Goal: Check status

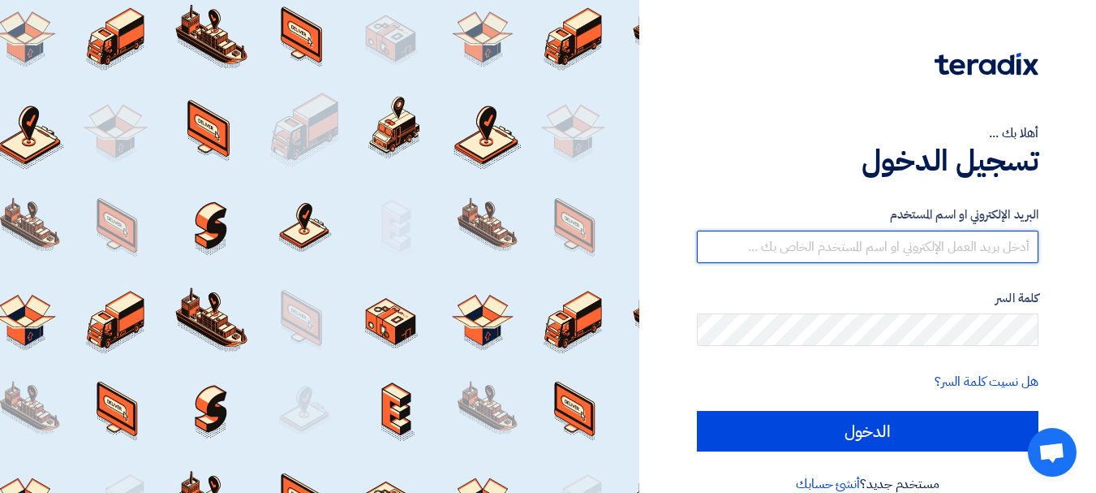
click at [953, 247] on input "text" at bounding box center [868, 246] width 342 height 32
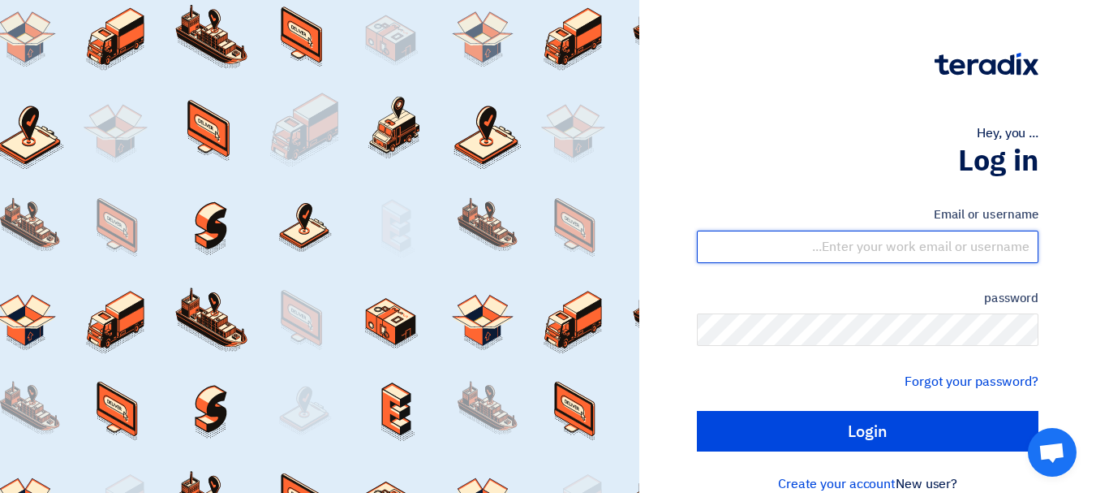
type input "[EMAIL_ADDRESS][DOMAIN_NAME]"
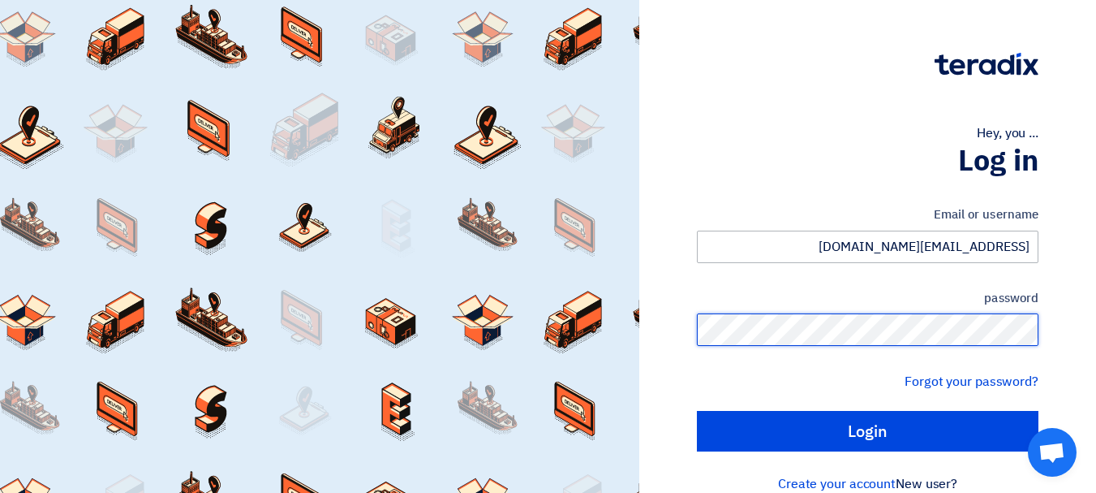
click at [697, 411] on input "Login" at bounding box center [868, 431] width 342 height 41
type input "Sign in"
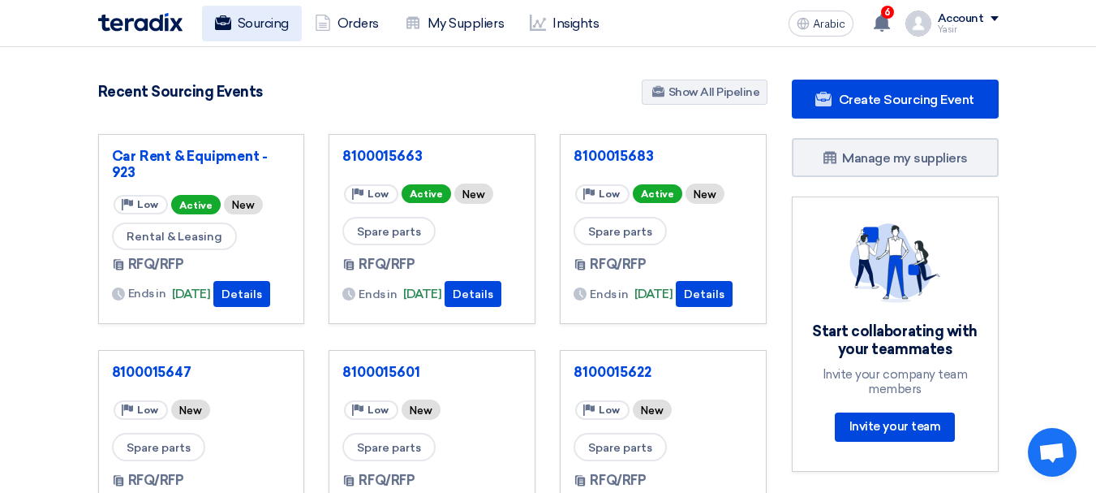
click at [247, 16] on font "Sourcing" at bounding box center [263, 22] width 51 height 15
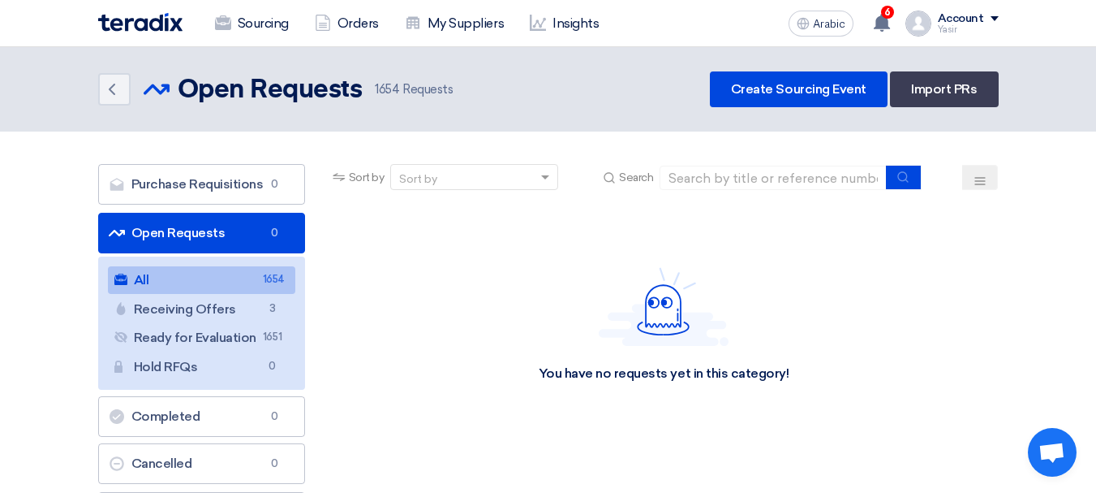
click at [189, 276] on link "All All 1654" at bounding box center [201, 280] width 187 height 28
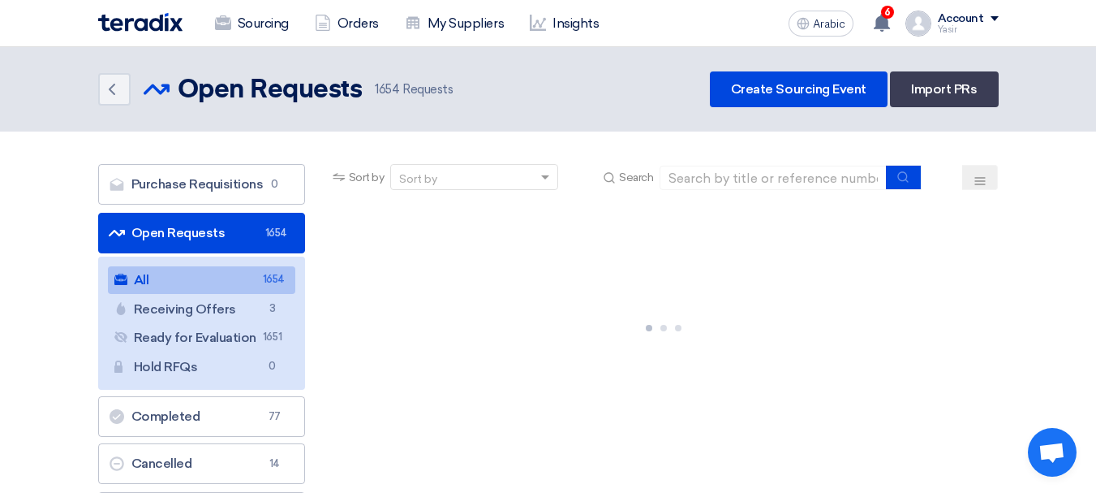
click at [217, 237] on font "Open Requests" at bounding box center [178, 232] width 94 height 15
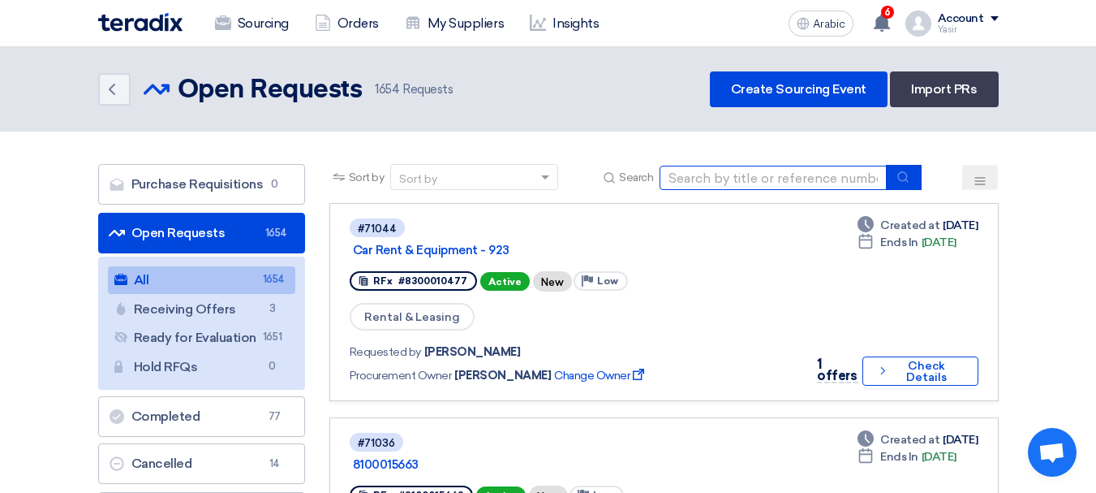
drag, startPoint x: 781, startPoint y: 179, endPoint x: 807, endPoint y: 184, distance: 26.6
click at [780, 179] on input at bounding box center [773, 178] width 227 height 24
paste input "8100015647"
type input "8100015647"
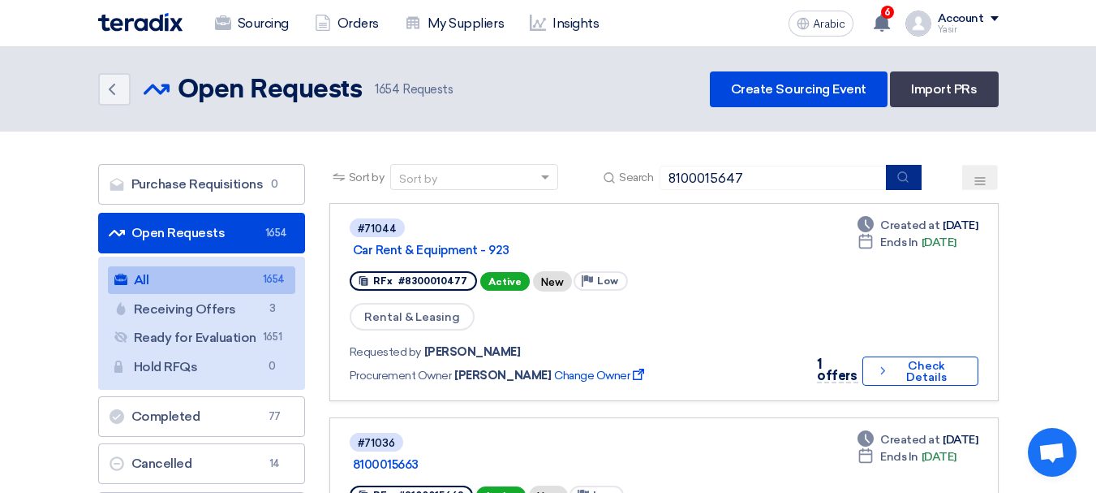
click at [910, 188] on button "submit" at bounding box center [904, 177] width 36 height 25
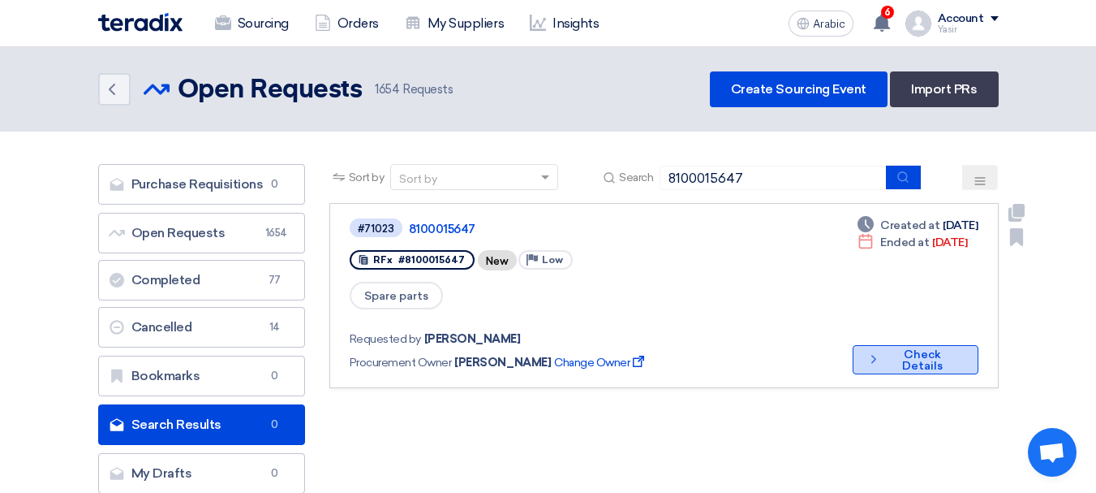
click at [902, 347] on font "Check Details" at bounding box center [922, 359] width 41 height 25
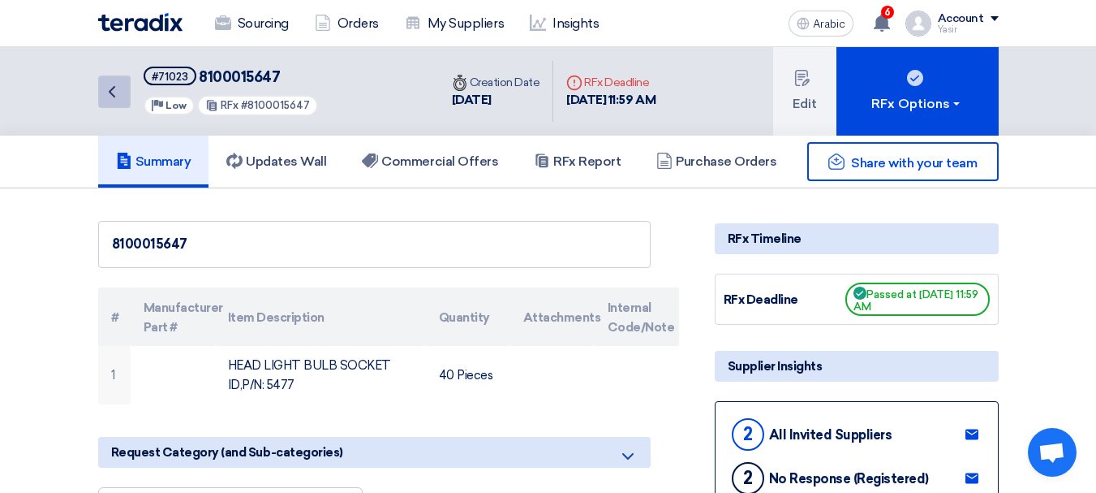
click at [113, 105] on link "Back" at bounding box center [114, 91] width 32 height 32
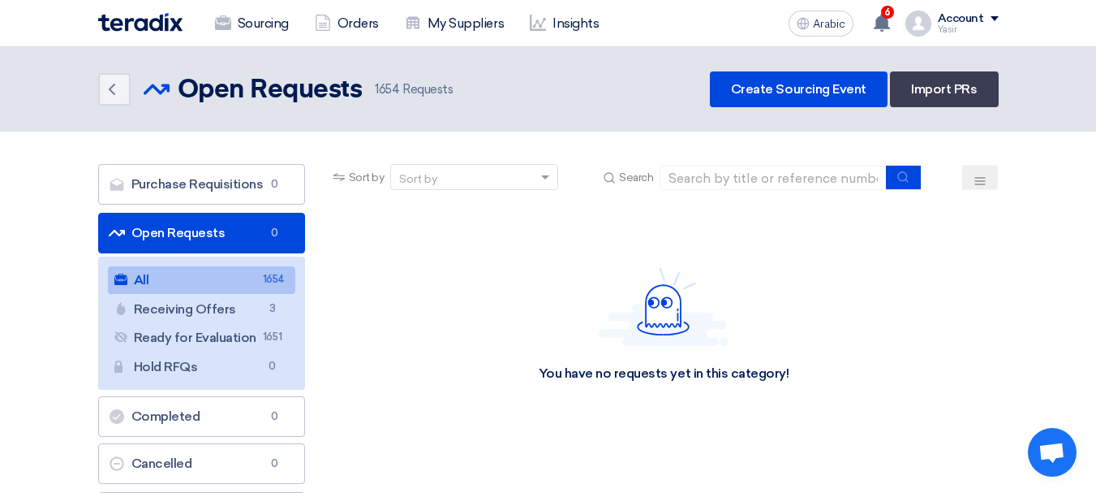
click at [176, 223] on link "Open Requests Open Requests 0" at bounding box center [201, 233] width 207 height 41
